Goal: Transaction & Acquisition: Subscribe to service/newsletter

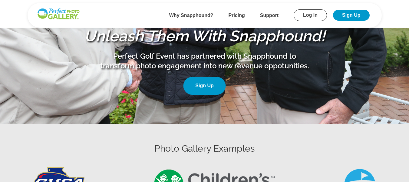
scroll to position [136, 0]
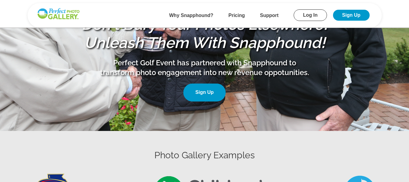
click at [203, 94] on link "Sign Up" at bounding box center [204, 92] width 42 height 18
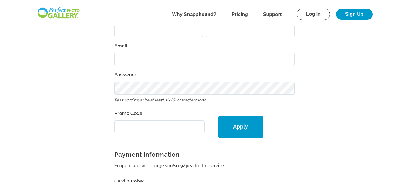
type input "Director@bellevuepolicefoundation.org"
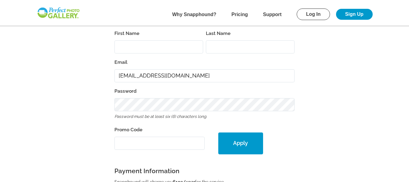
scroll to position [116, 0]
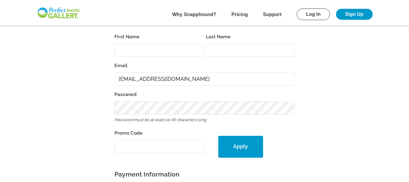
click at [192, 13] on b "Why Snapphound?" at bounding box center [194, 14] width 44 height 5
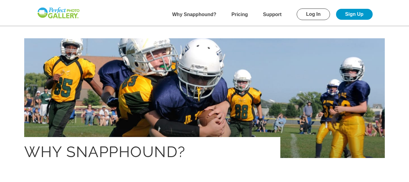
click at [68, 16] on img at bounding box center [59, 13] width 44 height 12
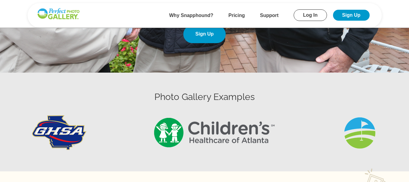
scroll to position [241, 0]
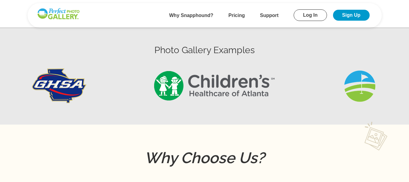
click at [202, 92] on img at bounding box center [214, 85] width 127 height 35
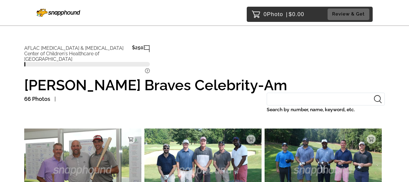
drag, startPoint x: 411, startPoint y: 24, endPoint x: 411, endPoint y: 5, distance: 19.1
